Goal: Transaction & Acquisition: Purchase product/service

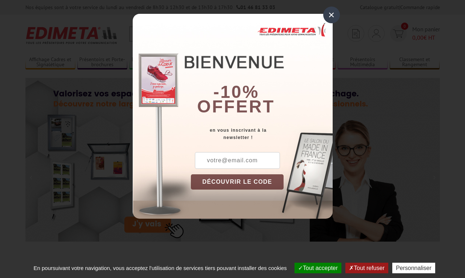
click at [328, 15] on div "×" at bounding box center [331, 15] width 17 height 17
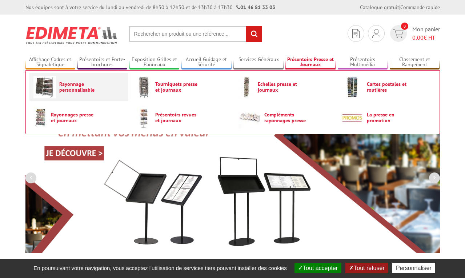
click at [96, 91] on span "Rayonnage personnalisable" at bounding box center [81, 87] width 44 height 12
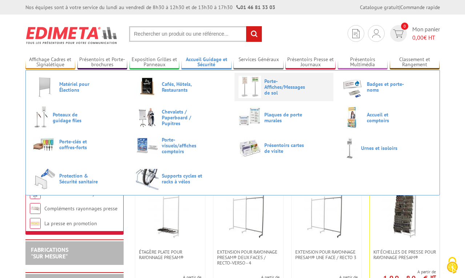
click at [271, 86] on span "Porte-Affiches/Messages de sol" at bounding box center [286, 86] width 44 height 17
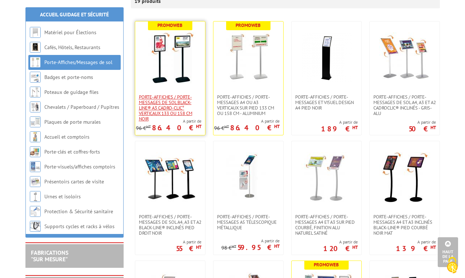
scroll to position [109, 0]
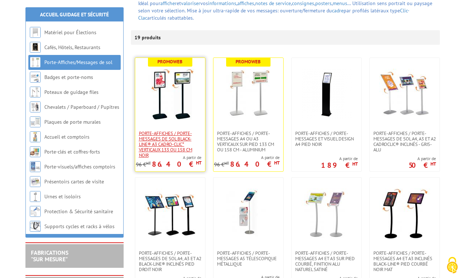
click at [155, 135] on span "Porte-affiches / Porte-messages de sol Black-Line® A3 Cadro-Clic° Verticaux 133…" at bounding box center [170, 143] width 63 height 27
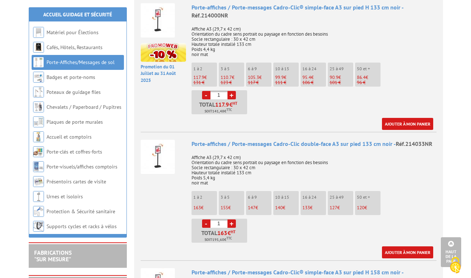
scroll to position [581, 0]
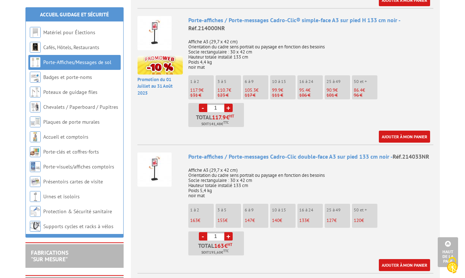
click at [158, 157] on img at bounding box center [154, 169] width 34 height 34
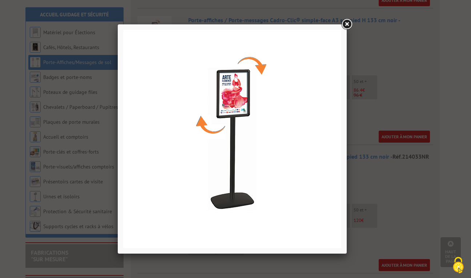
click at [349, 25] on link at bounding box center [346, 24] width 13 height 13
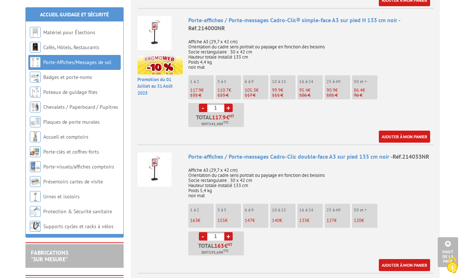
click at [12, 83] on body "Nos équipes sont à votre service du lundi au vendredi de 8h30 à 12h30 et de 13h…" at bounding box center [232, 273] width 465 height 1709
click at [227, 232] on link "+" at bounding box center [228, 236] width 8 height 8
type input "2"
click at [407, 259] on link "Ajouter à mon panier" at bounding box center [404, 265] width 51 height 12
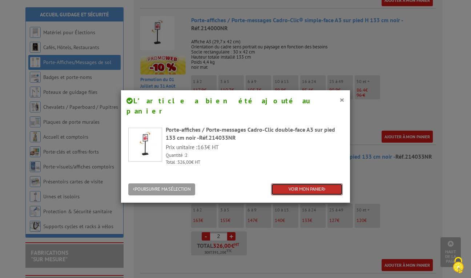
click at [285, 183] on link "VOIR MON PANIER" at bounding box center [307, 189] width 72 height 12
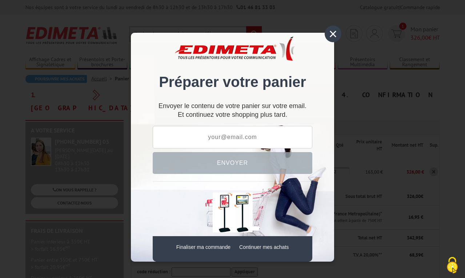
click at [203, 247] on link "Finaliser ma commande" at bounding box center [203, 247] width 54 height 6
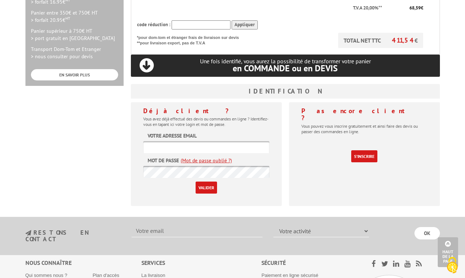
scroll to position [254, 0]
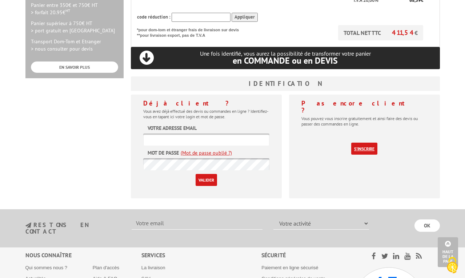
click at [360, 142] on link "S'inscrire" at bounding box center [364, 148] width 26 height 12
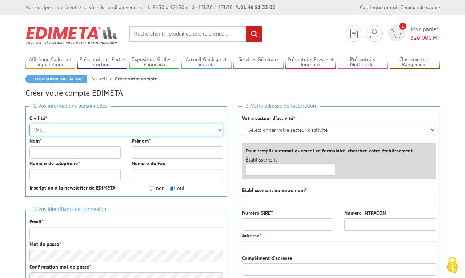
click at [74, 128] on select "Mr. Mme. Mlle." at bounding box center [126, 130] width 194 height 12
select select "Mme."
click at [29, 124] on select "Mr. Mme. Mlle." at bounding box center [126, 130] width 194 height 12
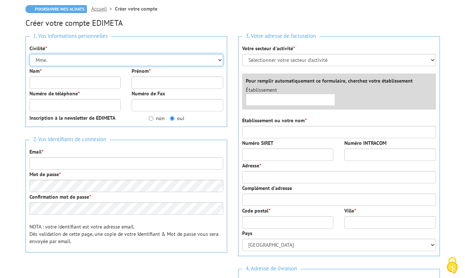
scroll to position [73, 0]
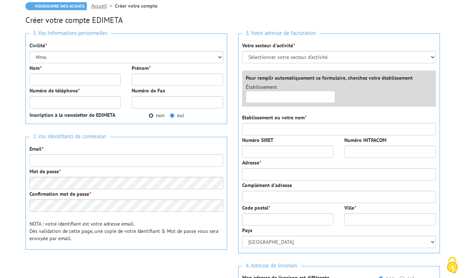
click at [150, 117] on input "non" at bounding box center [151, 115] width 5 height 5
radio input "true"
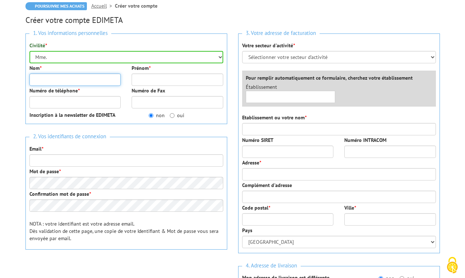
click at [69, 80] on input "Nom *" at bounding box center [75, 79] width 92 height 12
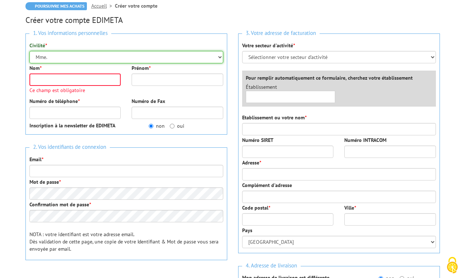
click at [220, 55] on select "Mr. Mme. Mlle." at bounding box center [126, 57] width 194 height 12
click at [22, 86] on div "1. Vos informations personnelles Civilité * Mr. Mme. Mlle. Nom * Ce champ est o…" at bounding box center [126, 165] width 213 height 274
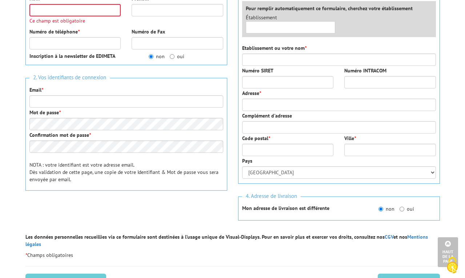
scroll to position [109, 0]
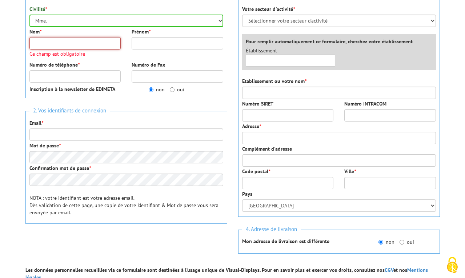
click at [87, 43] on input "Nom *" at bounding box center [75, 43] width 92 height 12
type input "FRICKER"
type input "Amélie"
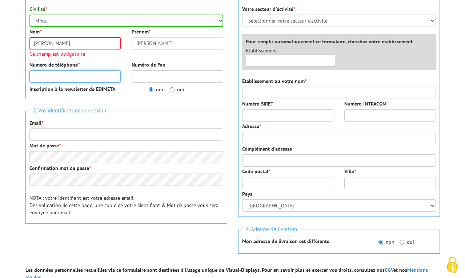
type input "0494505959"
type input "communication@theatresendracenie.com"
type input "THEATRES EN DRACENIE"
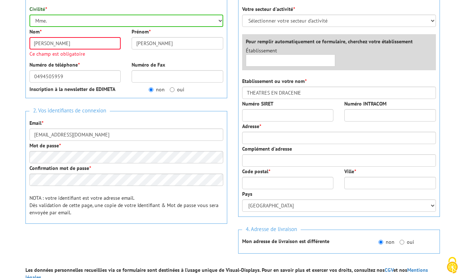
type input "Bd Clemenceau"
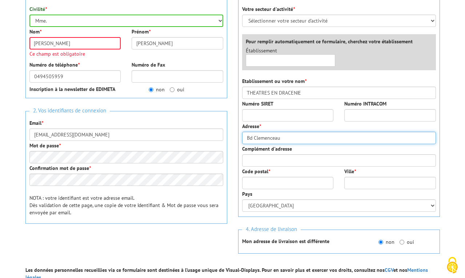
type input "83300"
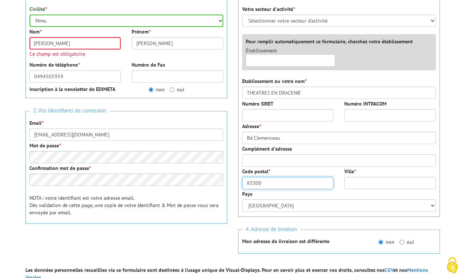
type input "DRAGUIGNAN"
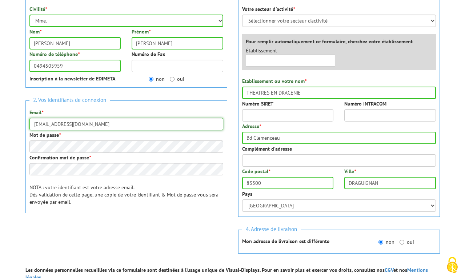
click at [65, 119] on input "communication@theatresendracenie.com" at bounding box center [126, 124] width 194 height 12
drag, startPoint x: 68, startPoint y: 124, endPoint x: 21, endPoint y: 123, distance: 47.2
click at [21, 123] on div "1. Vos informations personnelles Civilité * Mr. Mme. Mlle. Nom * FRICKER Prénom…" at bounding box center [126, 123] width 213 height 263
type input "africker@theatresendracenie.com"
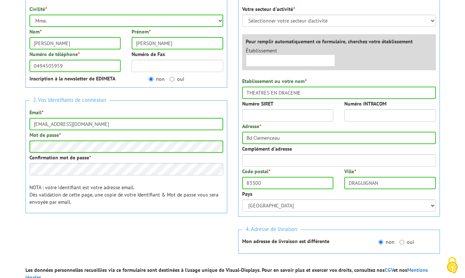
click at [173, 223] on div "1. Vos informations personnelles Civilité * Mr. Mme. Mlle. Nom * FRICKER Prénom…" at bounding box center [126, 123] width 213 height 263
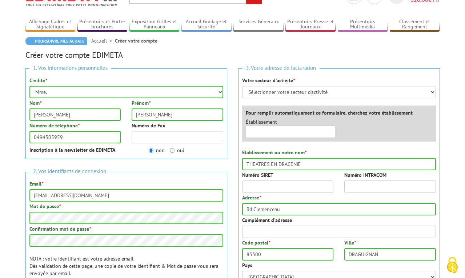
scroll to position [36, 0]
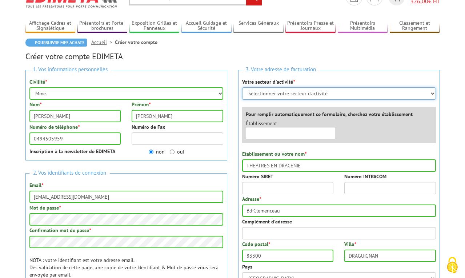
click at [432, 96] on select "Sélectionner votre secteur d'activité Administrations et collectivités Magasins…" at bounding box center [339, 93] width 194 height 12
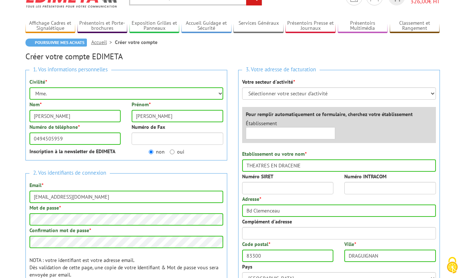
click at [361, 78] on div "Votre secteur d'activité * Sélectionner votre secteur d'activité Administration…" at bounding box center [339, 88] width 194 height 21
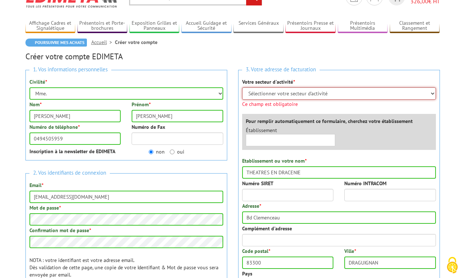
click at [358, 95] on select "Sélectionner votre secteur d'activité Administrations et collectivités Magasins…" at bounding box center [339, 93] width 194 height 12
select select "876"
click at [242, 87] on select "Sélectionner votre secteur d'activité Administrations et collectivités Magasins…" at bounding box center [339, 93] width 194 height 12
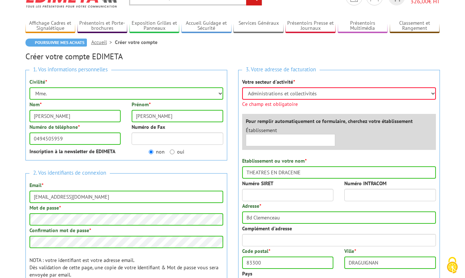
click at [398, 135] on div "Établissement ×" at bounding box center [340, 137] width 201 height 23
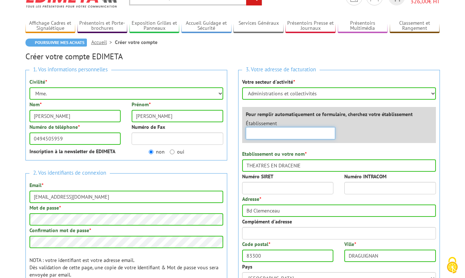
click at [269, 135] on input "text" at bounding box center [291, 133] width 90 height 12
click at [367, 130] on div "Établissement ×" at bounding box center [340, 131] width 201 height 23
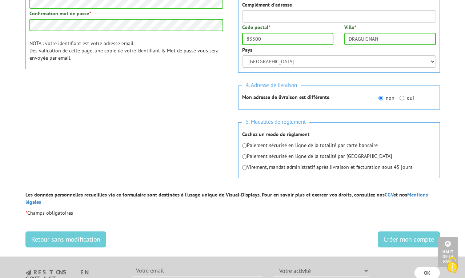
scroll to position [254, 0]
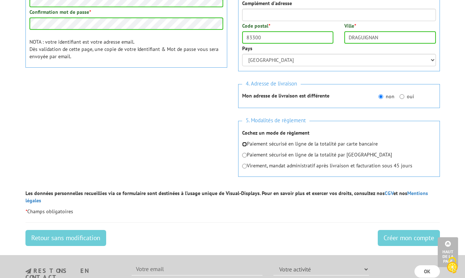
click at [244, 144] on input "radio" at bounding box center [244, 144] width 5 height 5
radio input "true"
click at [415, 231] on input "Créer mon compte" at bounding box center [409, 238] width 62 height 16
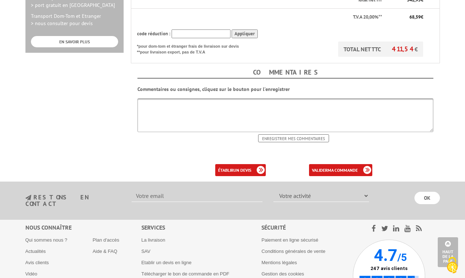
scroll to position [291, 0]
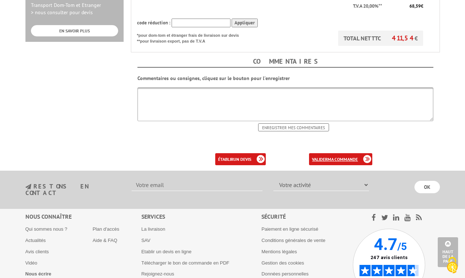
click at [352, 156] on b "ma commande" at bounding box center [342, 158] width 30 height 5
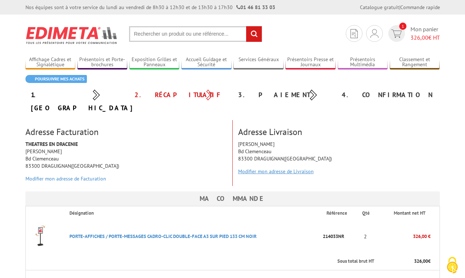
click at [275, 168] on link "Modifier mon adresse de Livraison" at bounding box center [276, 171] width 76 height 7
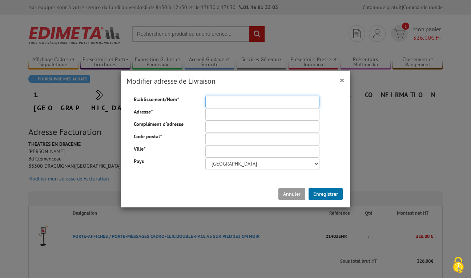
click at [216, 101] on input "Etablissement/Nom *" at bounding box center [262, 102] width 114 height 12
type input "THEATRES EN DRACENIE"
type input "Bd Clemenceau"
type input "83300"
type input "DRAGUIGNAN"
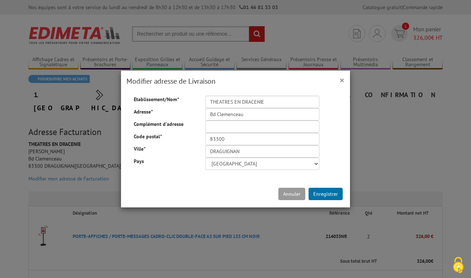
click at [168, 179] on div "Etablissement/Nom * THEATRES EN DRACENIE Adresse * Bd Clemenceau Complément d'a…" at bounding box center [235, 136] width 229 height 89
click at [319, 192] on button "Enregistrer" at bounding box center [326, 194] width 34 height 12
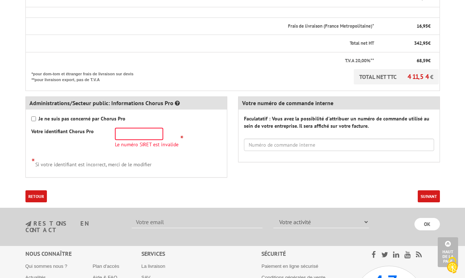
scroll to position [291, 0]
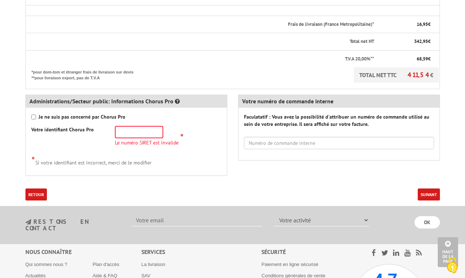
click at [215, 175] on form "Ma commande Désignation Référence Qté Montant net HT Sous total brut HT 326,00 …" at bounding box center [232, 64] width 414 height 274
click at [47, 113] on strong "Je ne suis pas concerné par Chorus Pro" at bounding box center [82, 116] width 87 height 7
click at [36, 114] on input "Je ne suis pas concerné par Chorus Pro" at bounding box center [33, 116] width 5 height 5
checkbox input "true"
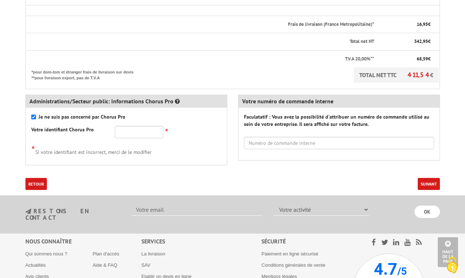
click at [428, 178] on button "Suivant" at bounding box center [429, 184] width 22 height 12
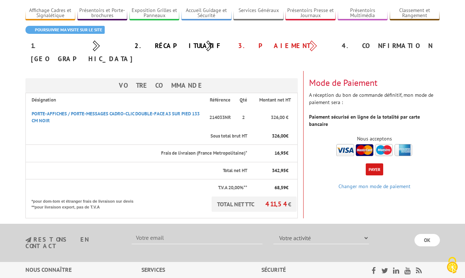
scroll to position [36, 0]
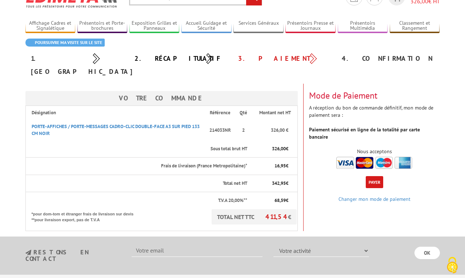
click at [340, 157] on img at bounding box center [374, 163] width 76 height 12
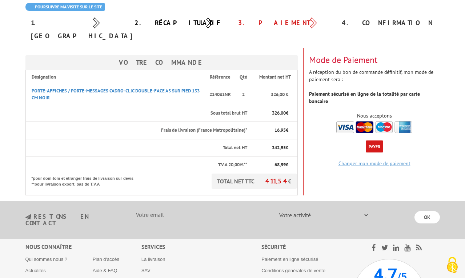
scroll to position [73, 0]
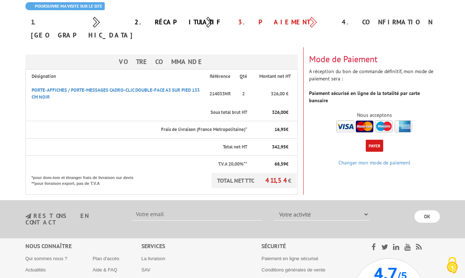
click at [379, 140] on button "Payer" at bounding box center [374, 146] width 17 height 12
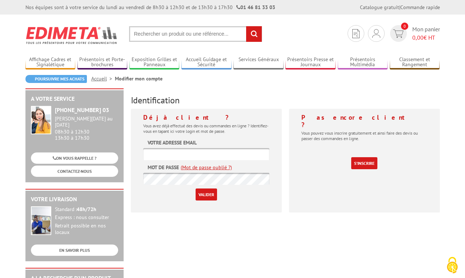
click at [175, 149] on input "text" at bounding box center [206, 154] width 126 height 12
type input "[EMAIL_ADDRESS][DOMAIN_NAME]"
click at [207, 194] on input "Valider" at bounding box center [205, 194] width 21 height 12
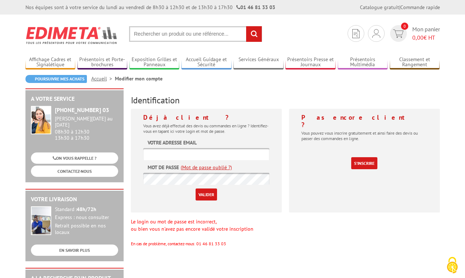
click at [295, 224] on div "Le login ou mot de passe est incorrect, ou bien vous n'avez pas encore validé v…" at bounding box center [285, 232] width 309 height 29
click at [188, 154] on input "text" at bounding box center [206, 154] width 126 height 12
type input "[EMAIL_ADDRESS][DOMAIN_NAME]"
click at [206, 166] on link "(Mot de passe oublié ?)" at bounding box center [206, 167] width 51 height 7
click at [203, 153] on input "text" at bounding box center [206, 154] width 126 height 12
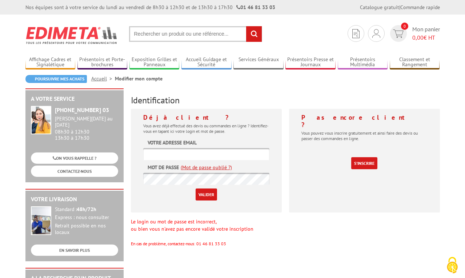
type input "[EMAIL_ADDRESS][DOMAIN_NAME]"
click at [205, 197] on input "Valider" at bounding box center [205, 194] width 21 height 12
click at [209, 164] on link "(Mot de passe oublié ?)" at bounding box center [206, 167] width 51 height 7
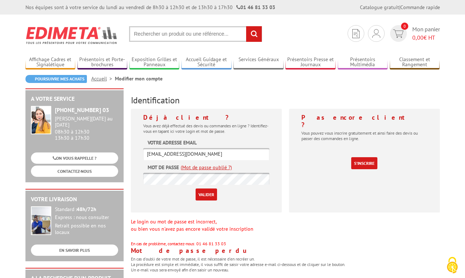
click at [329, 226] on div "Le login ou mot de passe est incorrect, ou bien vous n'avez pas encore validé v…" at bounding box center [285, 232] width 309 height 29
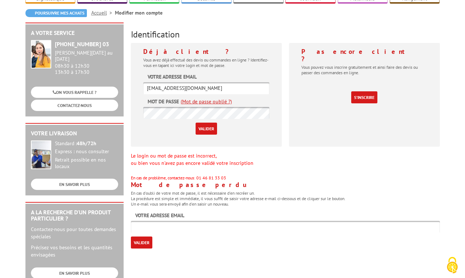
scroll to position [73, 0]
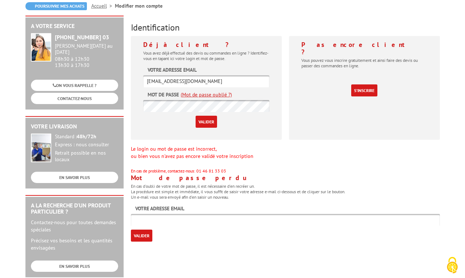
click at [203, 122] on input "Valider" at bounding box center [205, 122] width 21 height 12
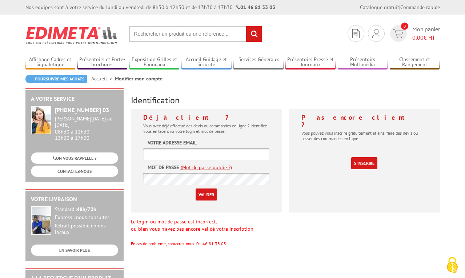
click at [293, 21] on section "Mon compte Mes devis & commandes Déconnexion 0 Mon panier 0,00 € HT rechercher" at bounding box center [232, 32] width 414 height 34
click at [375, 30] on img at bounding box center [376, 33] width 8 height 9
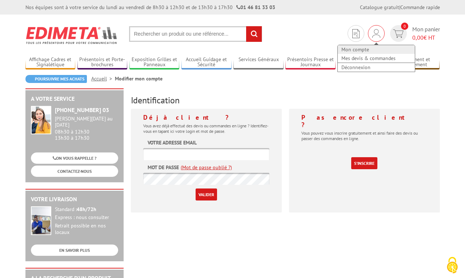
click at [357, 48] on link "Mon compte" at bounding box center [376, 49] width 77 height 9
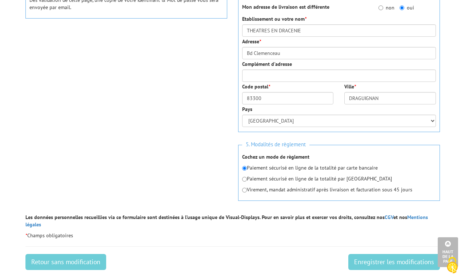
scroll to position [363, 0]
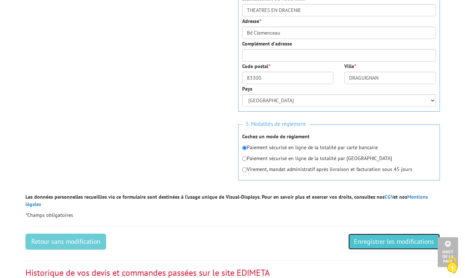
drag, startPoint x: 378, startPoint y: 231, endPoint x: 373, endPoint y: 232, distance: 4.4
click at [377, 233] on input "Enregistrer les modifications" at bounding box center [394, 241] width 92 height 16
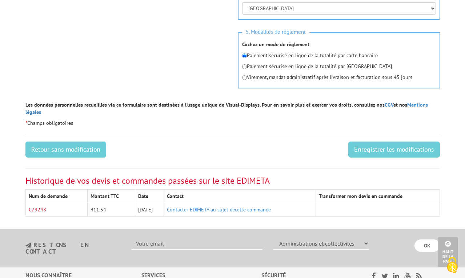
scroll to position [472, 0]
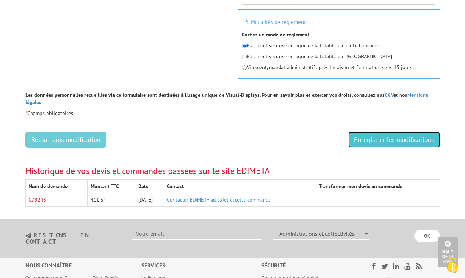
click at [382, 137] on input "Enregistrer les modifications" at bounding box center [394, 140] width 92 height 16
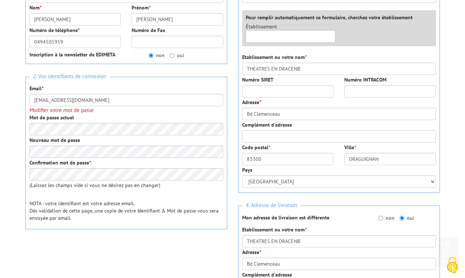
scroll to position [182, 0]
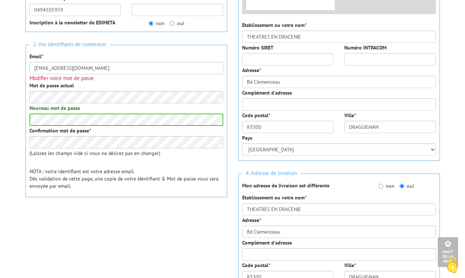
click at [161, 218] on div at bounding box center [126, 224] width 202 height 28
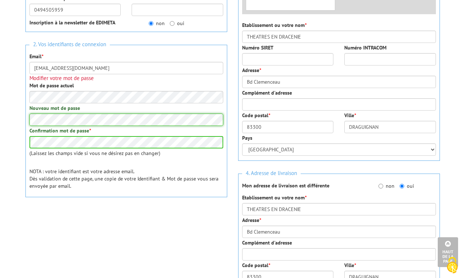
click at [0, 109] on html "Nos équipes sont à votre service du lundi au vendredi de 8h30 à 12h30 et de 13h…" at bounding box center [232, 252] width 465 height 869
click at [0, 132] on html "Nos équipes sont à votre service du lundi au vendredi de 8h30 à 12h30 et de 13h…" at bounding box center [232, 252] width 465 height 869
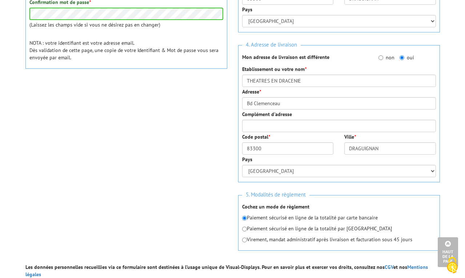
scroll to position [363, 0]
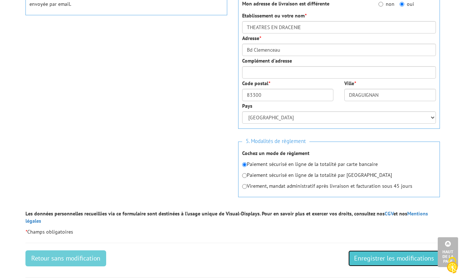
click at [375, 250] on input "Enregistrer les modifications" at bounding box center [394, 258] width 92 height 16
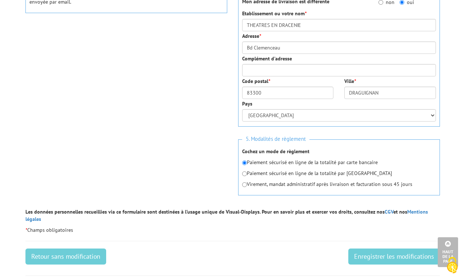
scroll to position [363, 0]
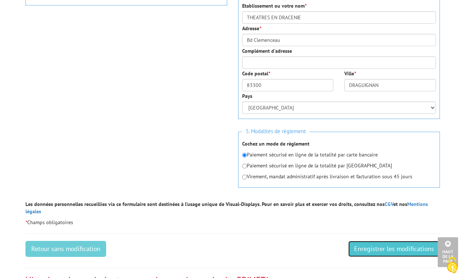
click at [397, 243] on input "Enregistrer les modifications" at bounding box center [394, 249] width 92 height 16
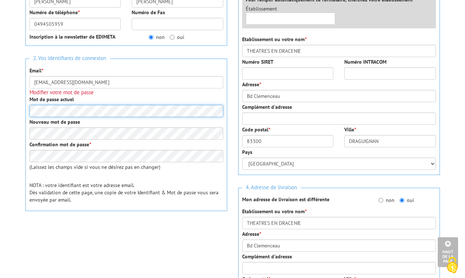
scroll to position [145, 0]
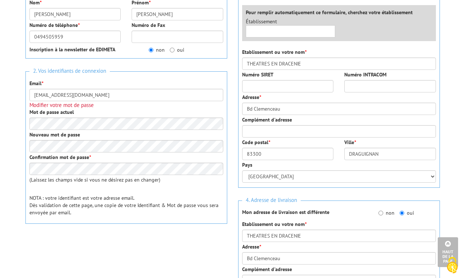
click at [151, 196] on p "NOTA : votre identifiant est votre adresse email. Dès validation de cette page,…" at bounding box center [126, 205] width 194 height 22
click at [149, 113] on div "Mot de passe actuel" at bounding box center [126, 118] width 194 height 21
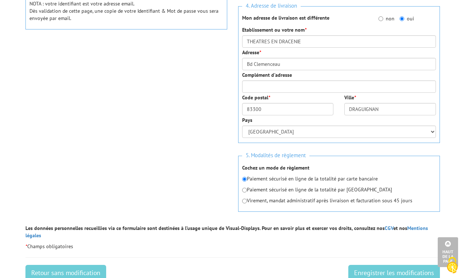
scroll to position [363, 0]
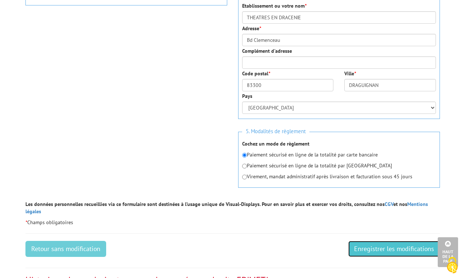
click at [359, 241] on input "Enregistrer les modifications" at bounding box center [394, 249] width 92 height 16
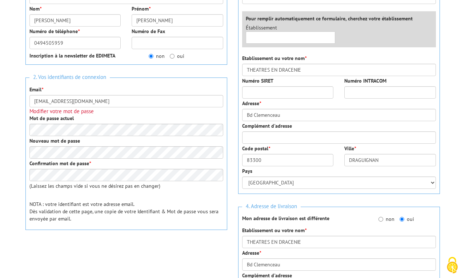
scroll to position [145, 0]
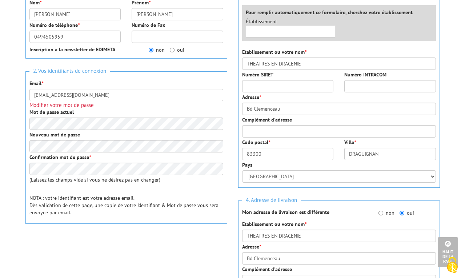
click at [168, 104] on h3 "Modifier votre mot de passe" at bounding box center [126, 105] width 194 height 6
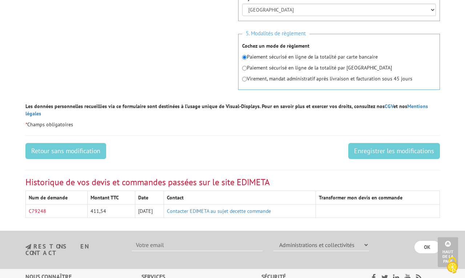
scroll to position [472, 0]
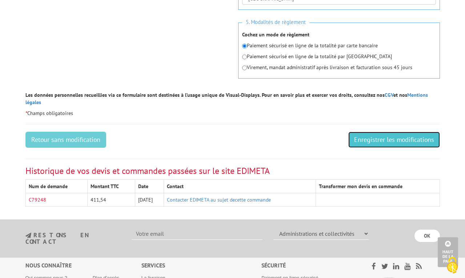
click at [394, 132] on input "Enregistrer les modifications" at bounding box center [394, 140] width 92 height 16
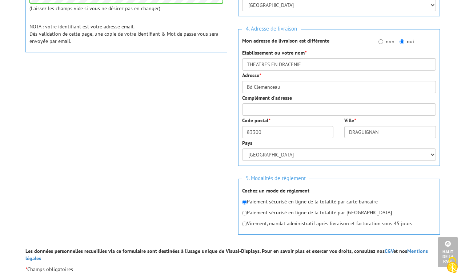
scroll to position [363, 0]
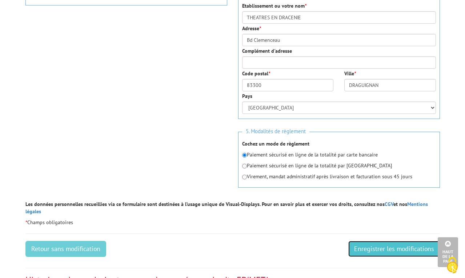
click at [394, 243] on input "Enregistrer les modifications" at bounding box center [394, 249] width 92 height 16
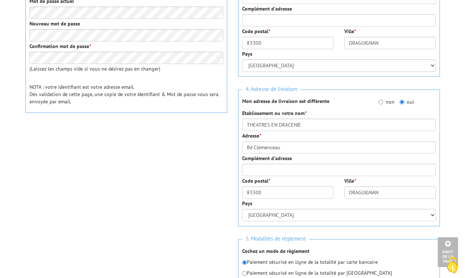
scroll to position [291, 0]
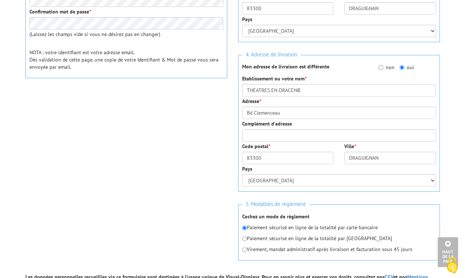
click at [134, 182] on div "1. Vos informations personnelles Civilité * Mr. Mme. Mlle. Nom * [PERSON_NAME] …" at bounding box center [232, 45] width 425 height 456
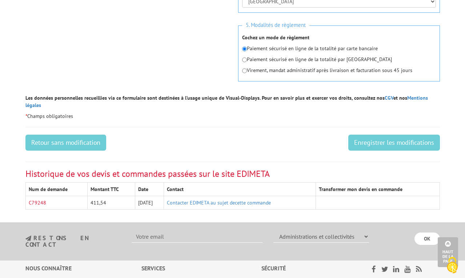
scroll to position [472, 0]
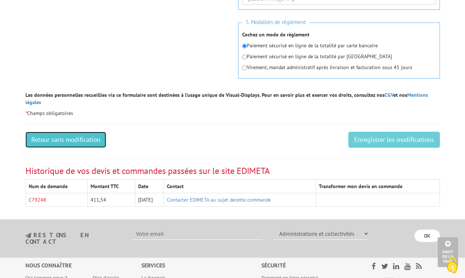
click at [80, 133] on link "Retour sans modification" at bounding box center [65, 140] width 81 height 16
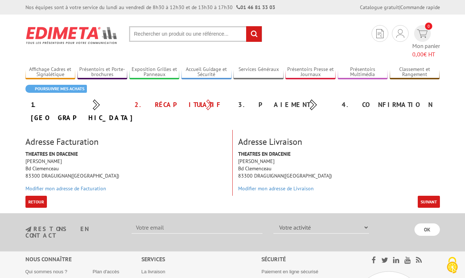
click at [170, 153] on div "THEATRES EN DRACENIE Mme. Amélie FRICKER Bd Clemenceau 83300 DRAGUIGNAN(FR) Mod…" at bounding box center [126, 172] width 212 height 45
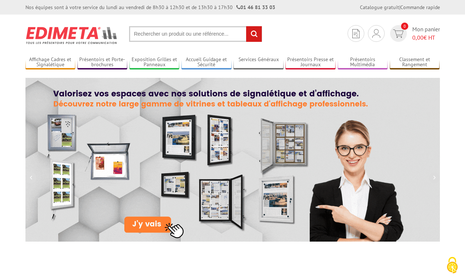
click at [316, 19] on section "Mon compte Mes devis & commandes Déconnexion 0 Mon panier 0,00 € HT rechercher …" at bounding box center [232, 32] width 414 height 34
click at [377, 31] on img at bounding box center [376, 33] width 8 height 9
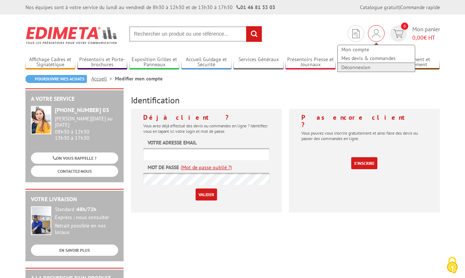
type input "[EMAIL_ADDRESS][DOMAIN_NAME]"
click at [367, 67] on link "Déconnexion" at bounding box center [376, 67] width 77 height 9
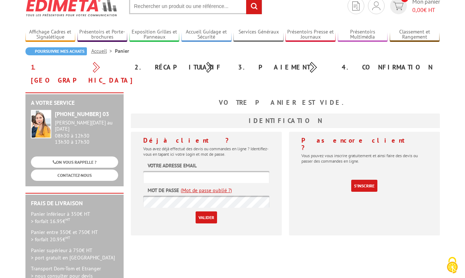
scroll to position [73, 0]
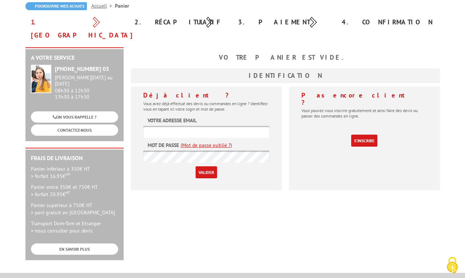
type input "africker@theatresendracenie.com"
click at [211, 166] on input "Valider" at bounding box center [205, 172] width 21 height 12
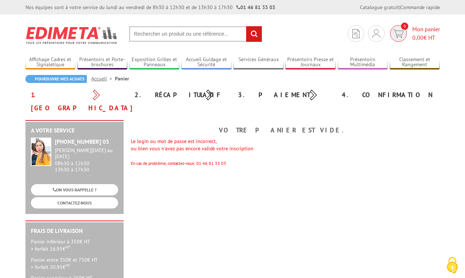
click at [401, 35] on img at bounding box center [398, 33] width 11 height 8
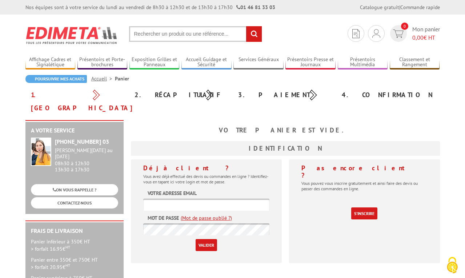
type input "africker@theatresendracenie.com"
click at [209, 239] on input "Valider" at bounding box center [205, 245] width 21 height 12
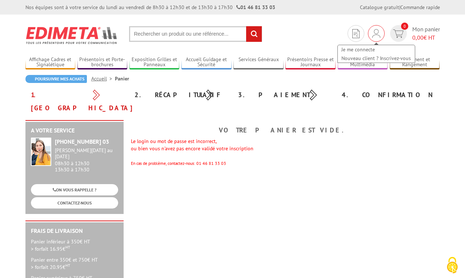
click at [377, 32] on img at bounding box center [376, 33] width 8 height 9
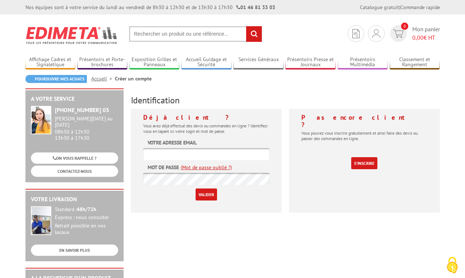
type input "africker@theatresendracenie.com"
click at [282, 142] on div "Déjà client ? Vous avez déjà effectué des devis ou commandes en ligne ? Identif…" at bounding box center [206, 163] width 158 height 109
click at [213, 165] on link "(Mot de passe oublié ?)" at bounding box center [206, 167] width 51 height 7
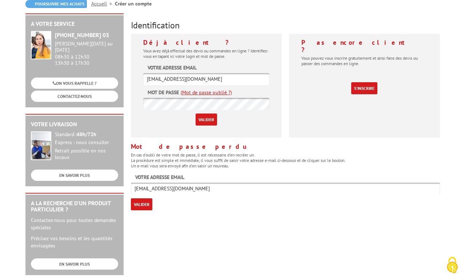
scroll to position [109, 0]
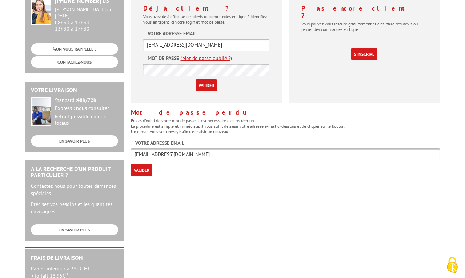
click at [148, 173] on input "Valider" at bounding box center [141, 170] width 21 height 12
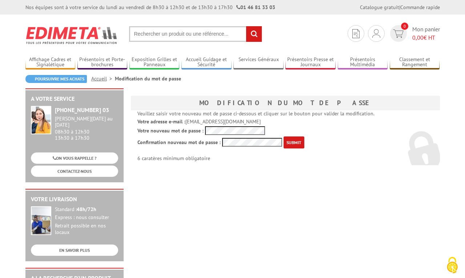
click at [372, 137] on p "Confirmation nouveau mot de passe : 6 caratères minimum obligatoire" at bounding box center [285, 148] width 296 height 25
click at [307, 202] on div "A votre service +33 (0)1 46 81 33 03 Du Lundi au Vendredi 08h30 à 12h30 13h30 à…" at bounding box center [233, 281] width 422 height 387
click at [294, 143] on input "submit" at bounding box center [293, 142] width 21 height 12
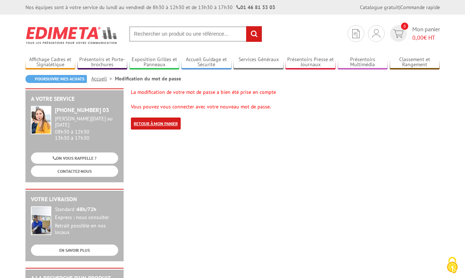
click at [168, 128] on link "Retour à mon panier" at bounding box center [156, 123] width 50 height 12
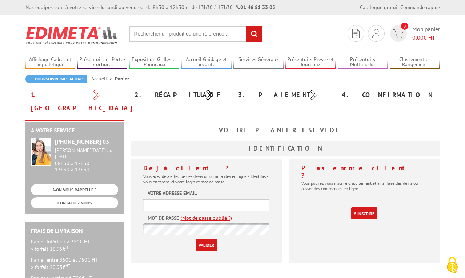
type input "[EMAIL_ADDRESS][DOMAIN_NAME]"
click at [204, 239] on input "Valider" at bounding box center [205, 245] width 21 height 12
